Goal: Check status: Check status

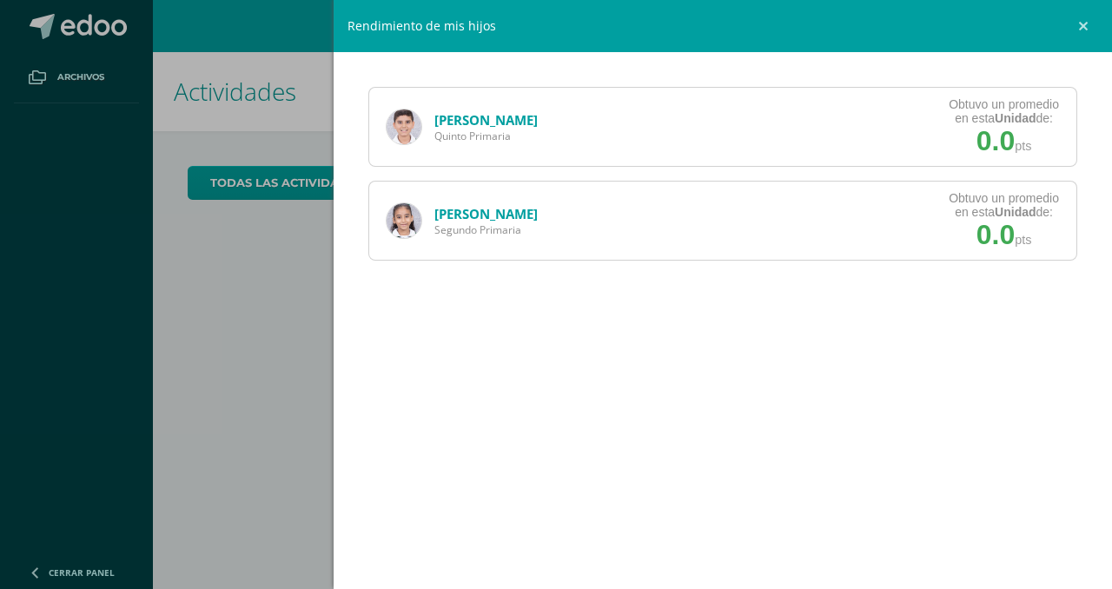
click at [496, 122] on link "[PERSON_NAME]" at bounding box center [485, 119] width 103 height 17
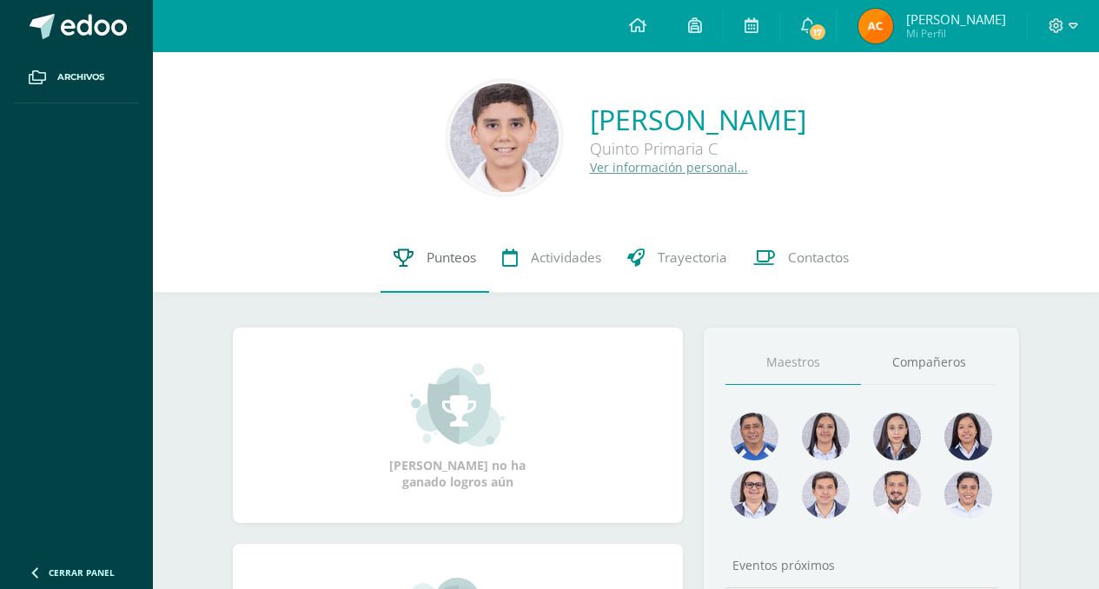
click at [439, 245] on link "Punteos" at bounding box center [435, 257] width 109 height 69
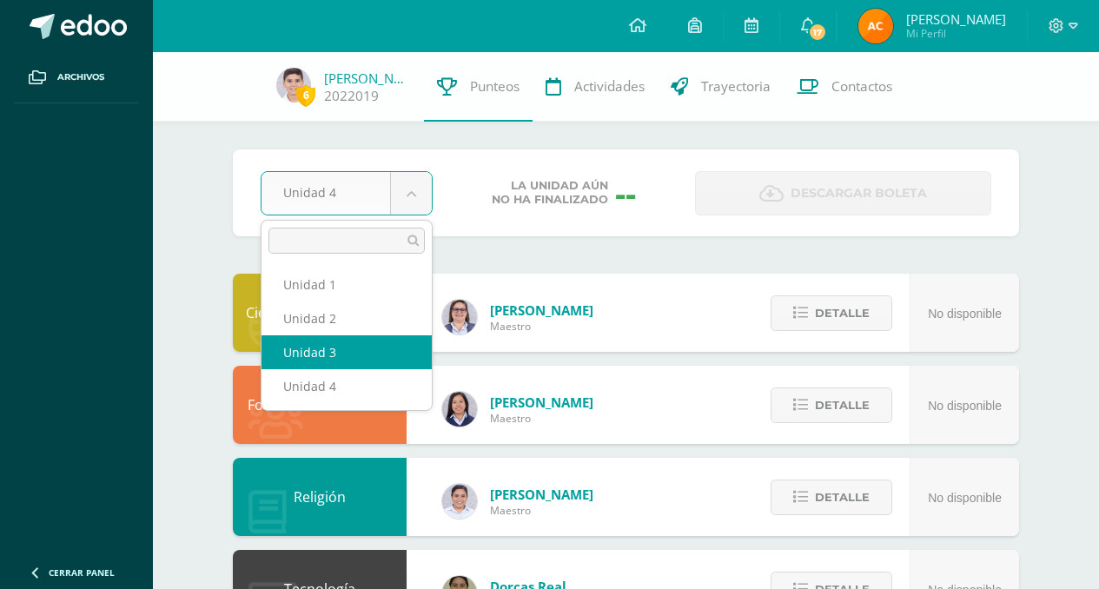
select select "Unidad 3"
